Goal: Book appointment/travel/reservation

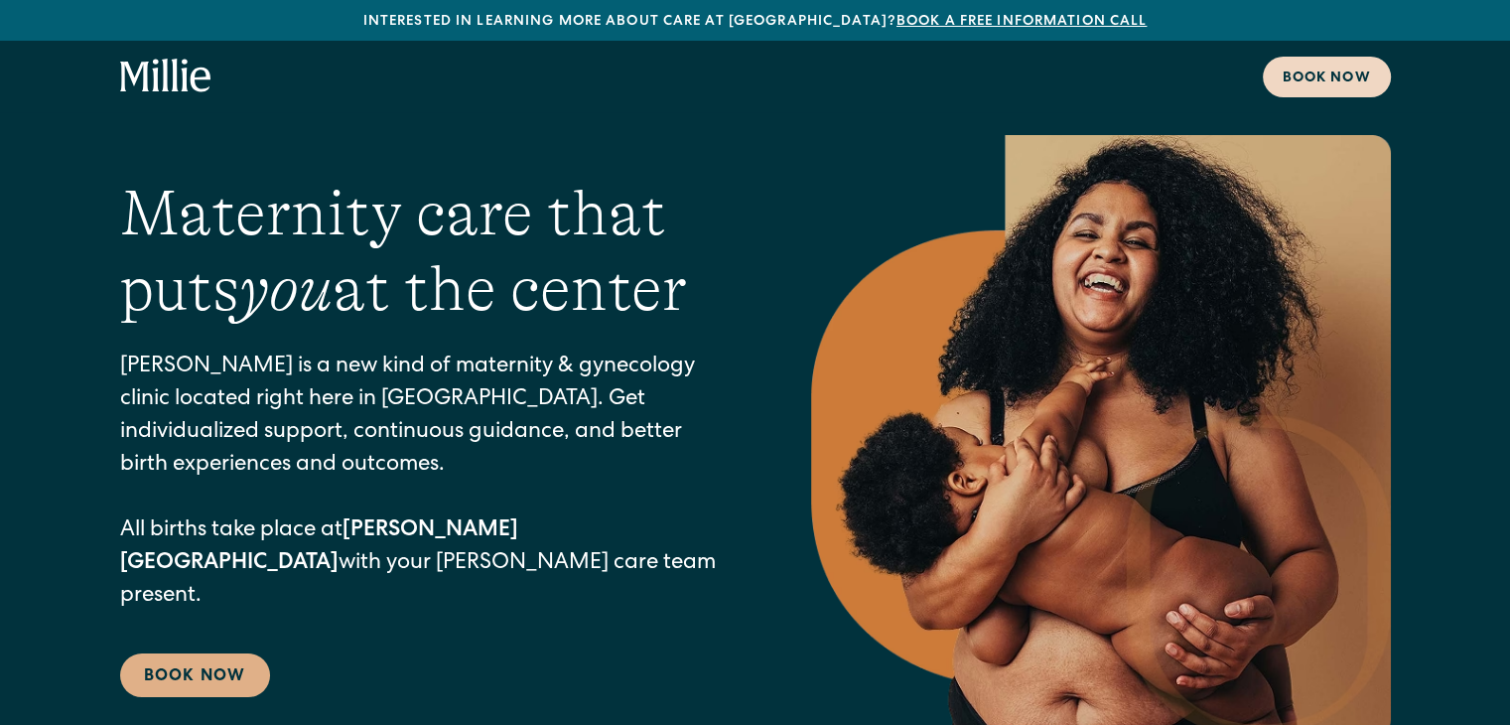
click at [1332, 86] on div "Book now" at bounding box center [1326, 78] width 88 height 21
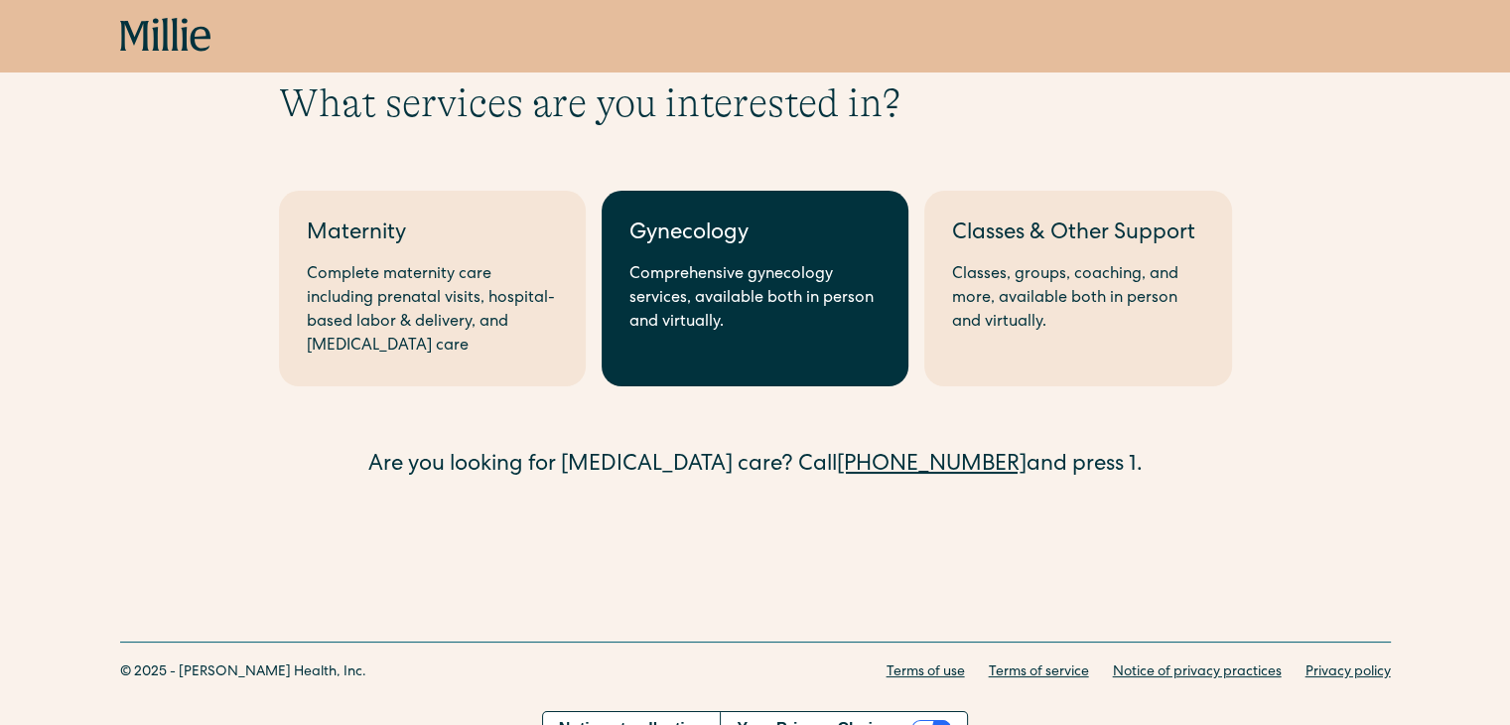
scroll to position [108, 0]
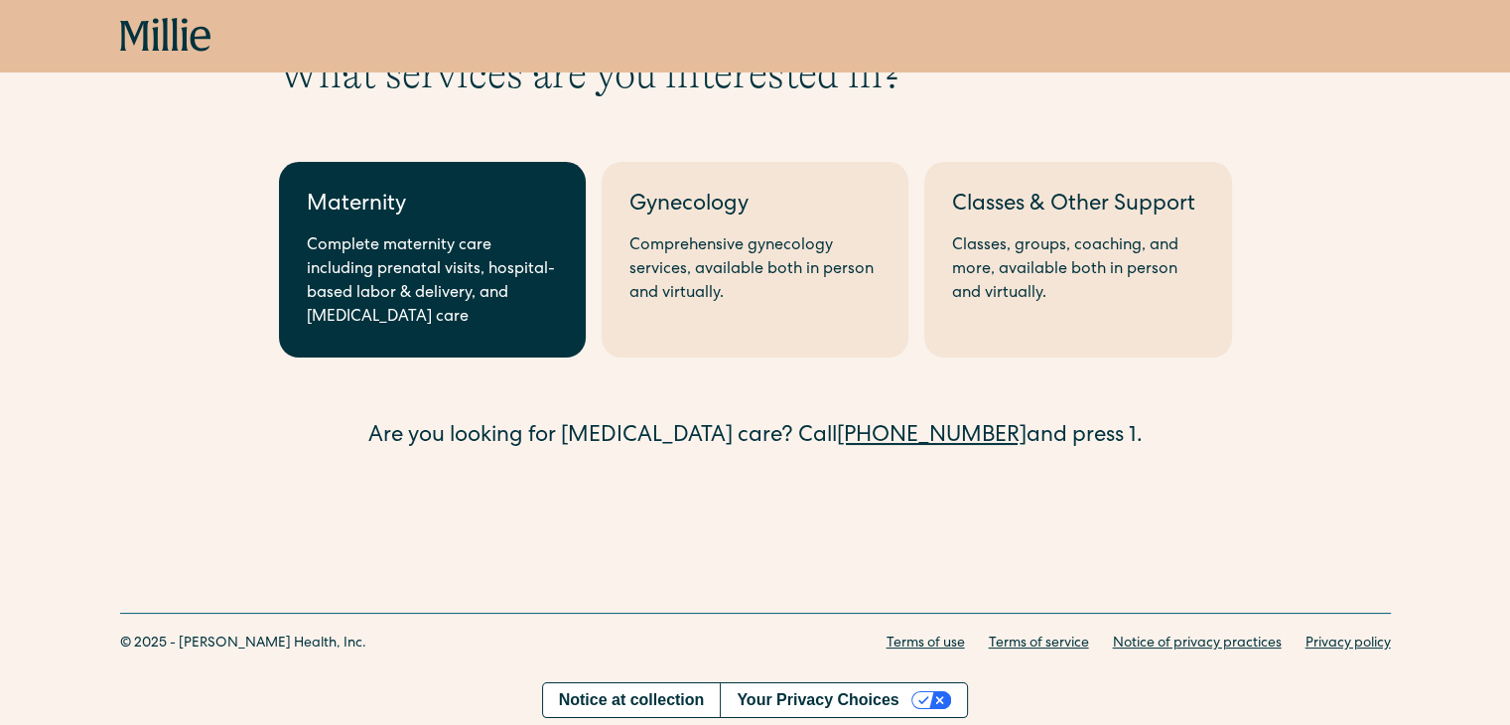
click at [491, 283] on div "Complete maternity care including prenatal visits, hospital-based labor & deliv…" at bounding box center [432, 281] width 251 height 95
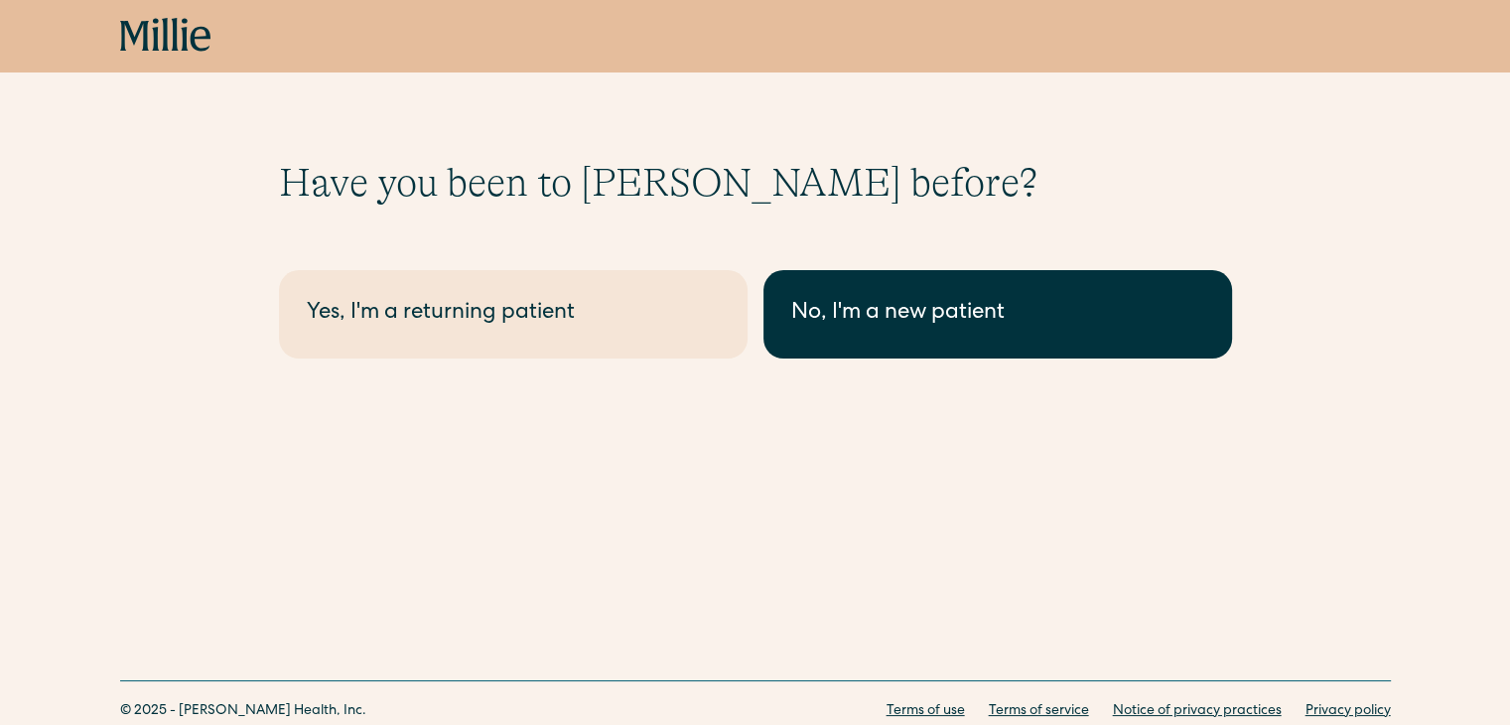
click at [878, 323] on div "No, I'm a new patient" at bounding box center [997, 314] width 413 height 33
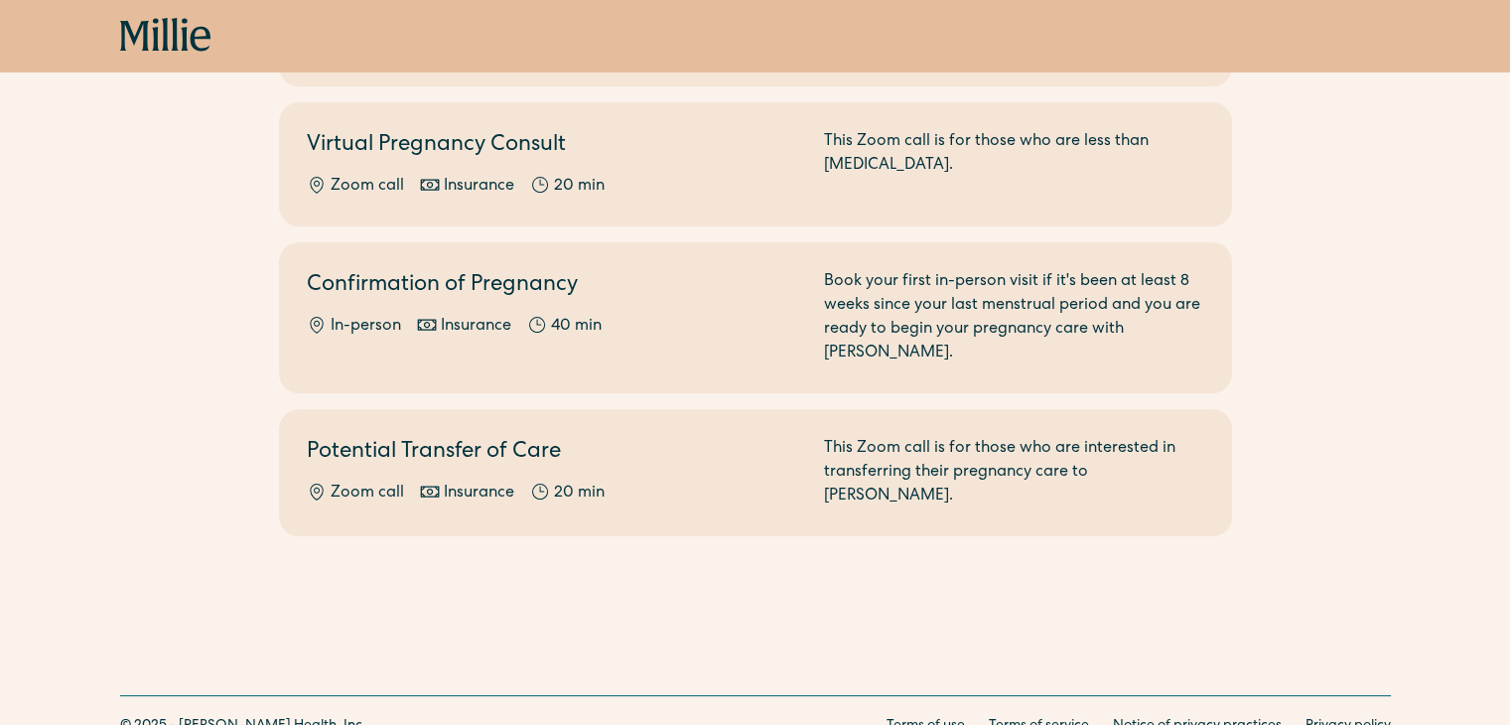
scroll to position [391, 0]
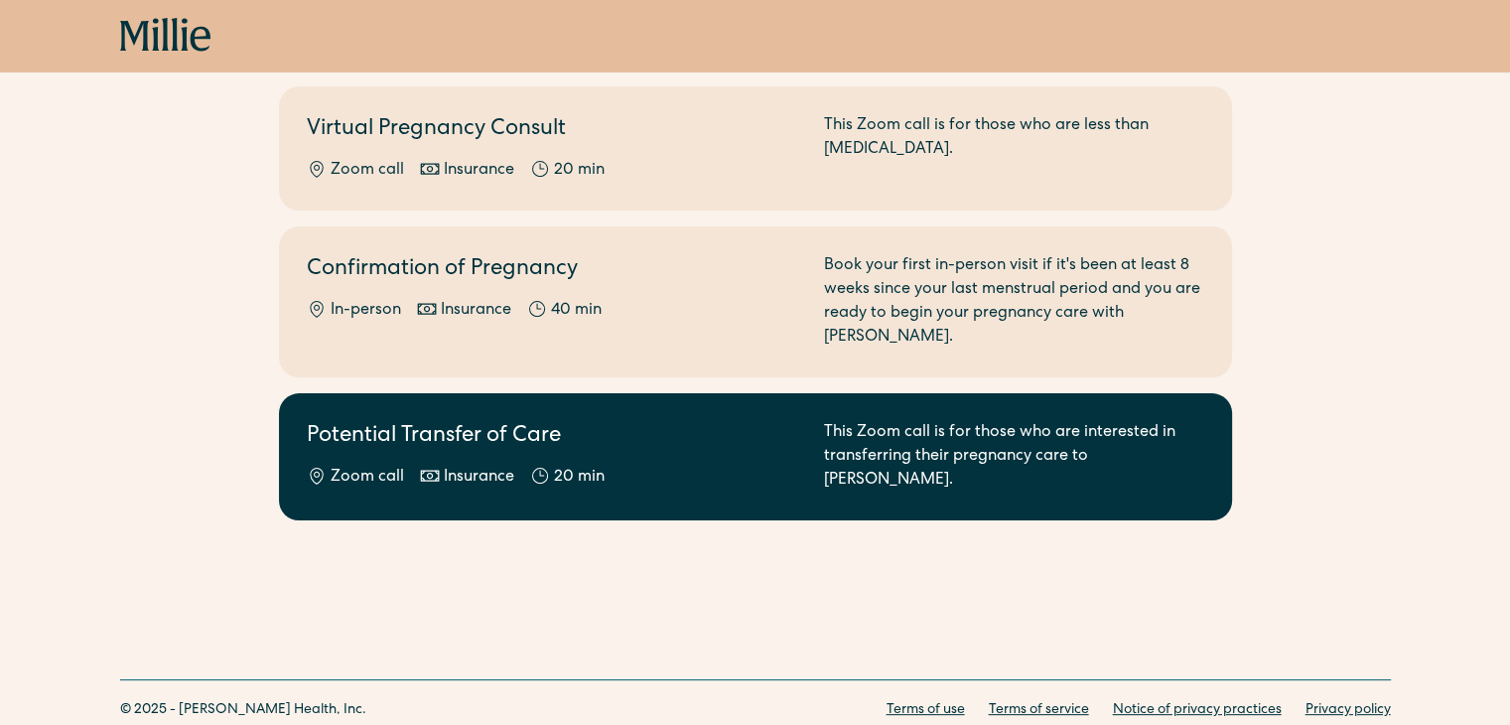
click at [632, 465] on div "Zoom call Insurance 20 min" at bounding box center [553, 477] width 493 height 24
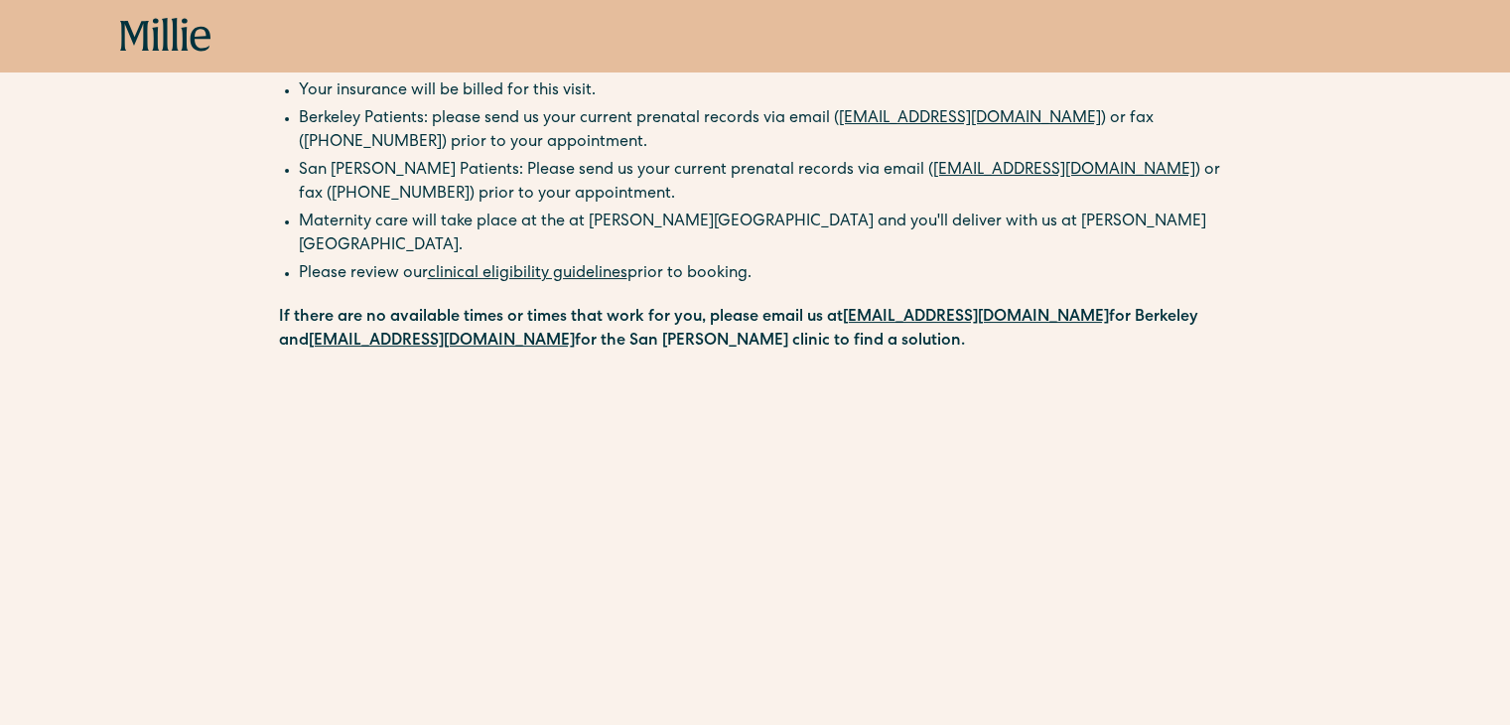
scroll to position [361, 0]
